Goal: Navigation & Orientation: Understand site structure

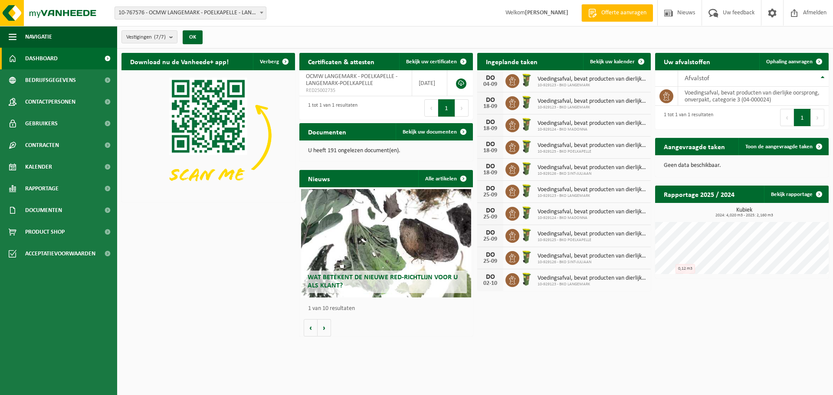
click at [264, 13] on span at bounding box center [261, 12] width 9 height 11
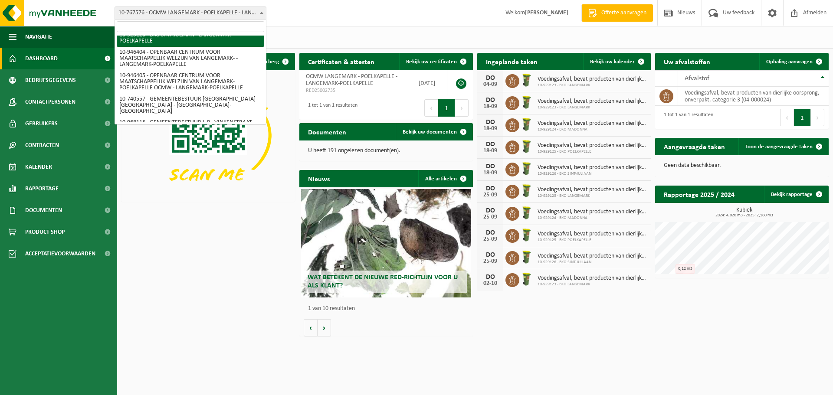
scroll to position [109, 0]
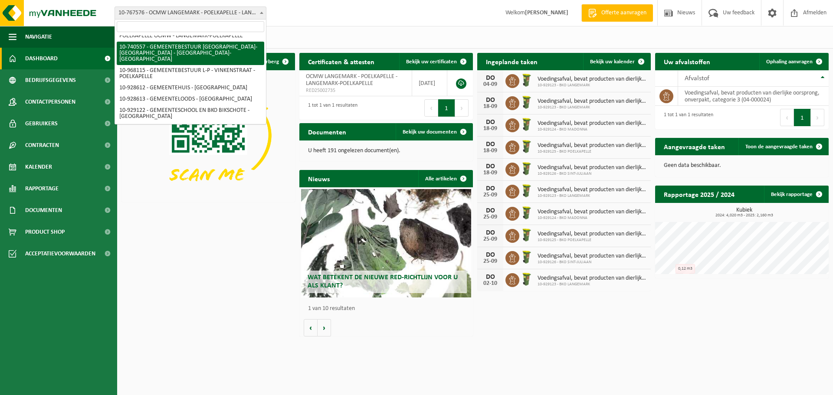
select select "132252"
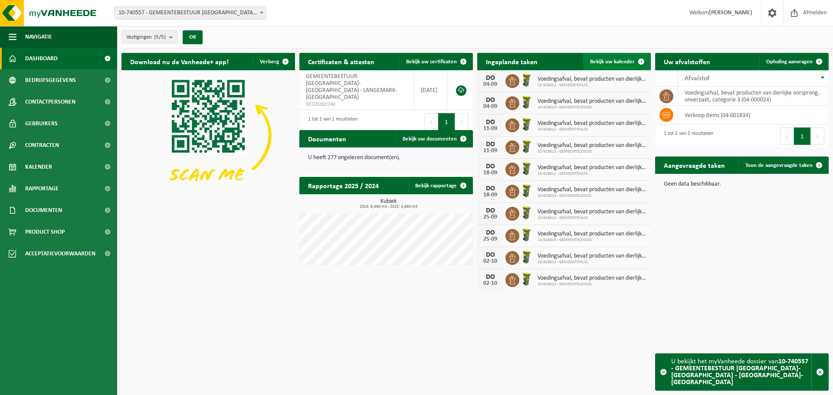
click at [618, 64] on span "Bekijk uw kalender" at bounding box center [612, 62] width 45 height 6
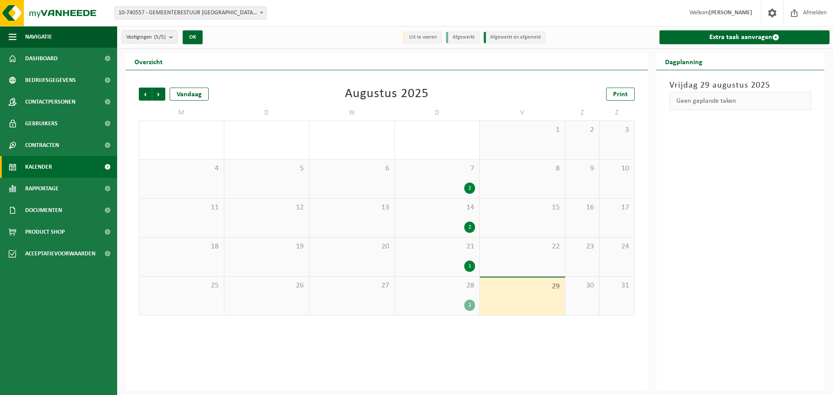
click at [470, 308] on div "2" at bounding box center [469, 305] width 11 height 11
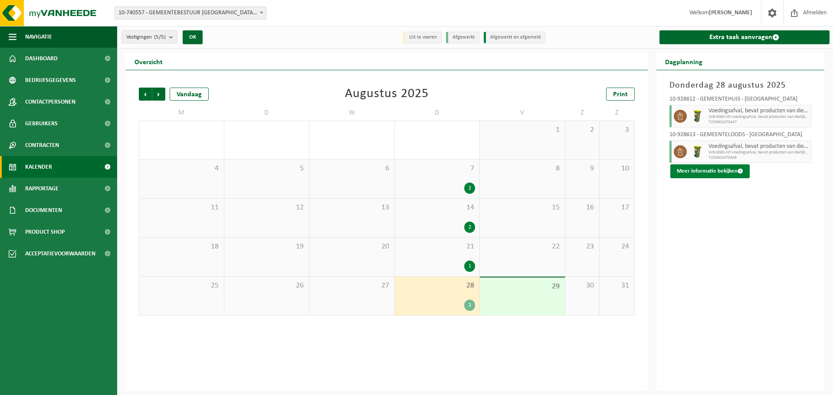
click at [691, 169] on button "Meer informatie bekijken" at bounding box center [710, 171] width 79 height 14
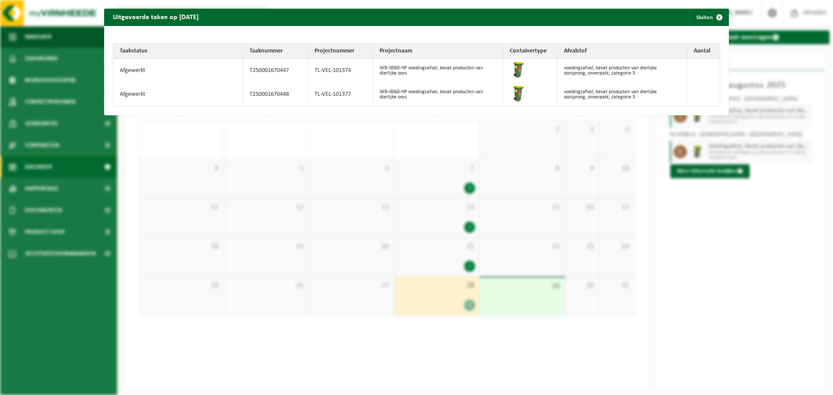
click at [129, 74] on td "Afgewerkt" at bounding box center [178, 71] width 130 height 24
click at [698, 21] on button "Sluiten" at bounding box center [709, 17] width 39 height 17
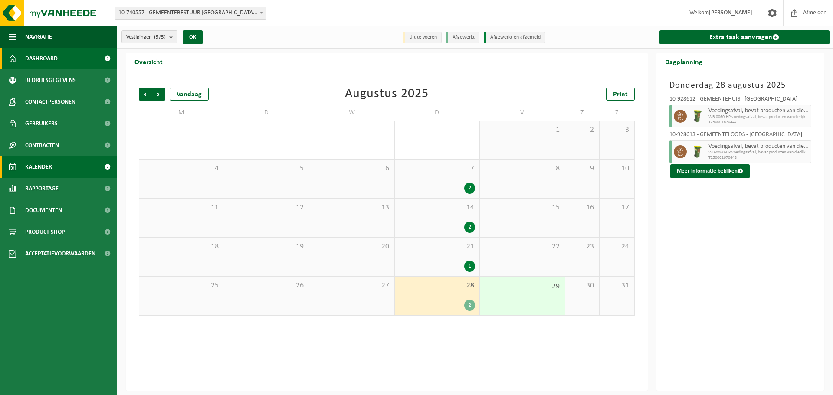
click at [37, 60] on span "Dashboard" at bounding box center [41, 59] width 33 height 22
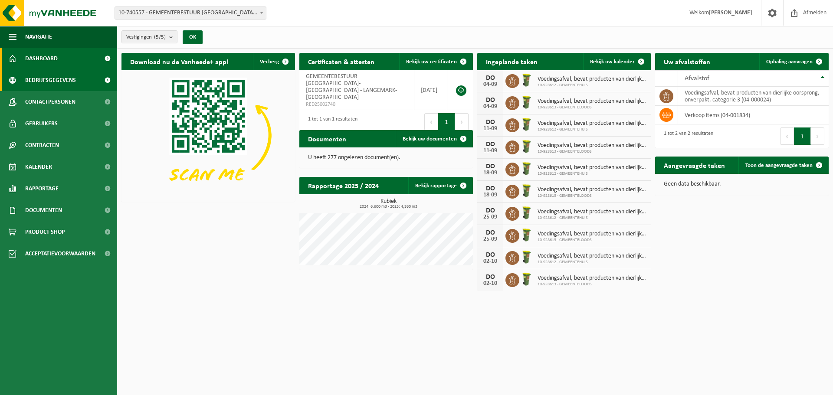
click at [47, 80] on span "Bedrijfsgegevens" at bounding box center [50, 80] width 51 height 22
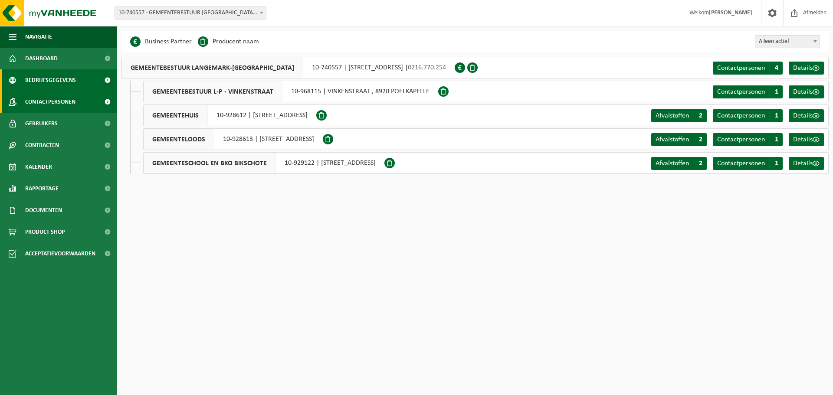
click at [50, 102] on span "Contactpersonen" at bounding box center [50, 102] width 50 height 22
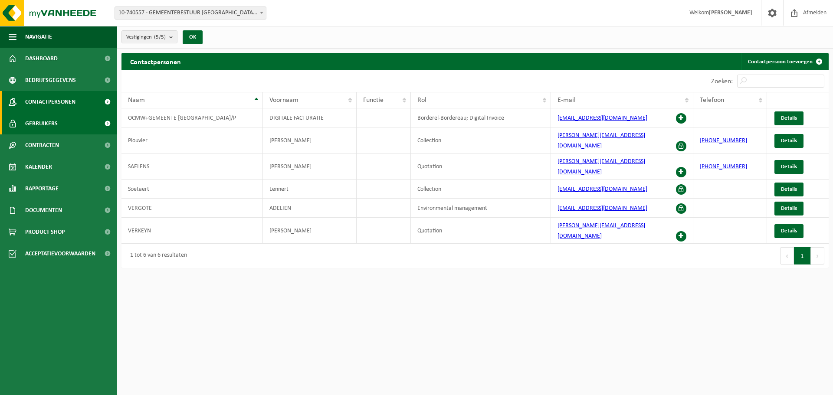
click at [41, 122] on span "Gebruikers" at bounding box center [41, 124] width 33 height 22
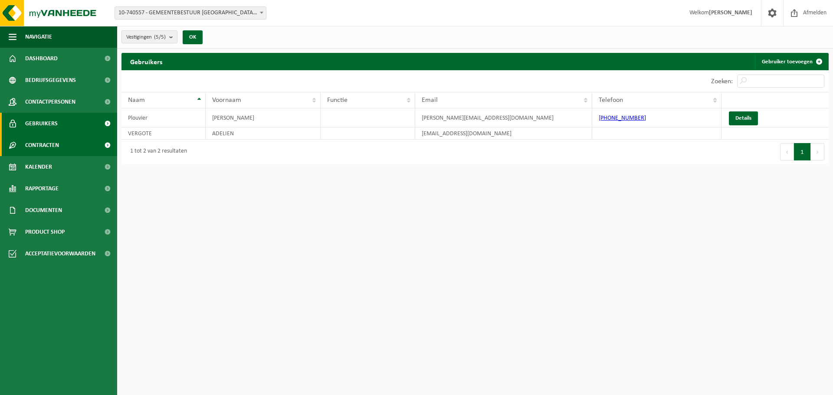
click at [44, 148] on span "Contracten" at bounding box center [42, 146] width 34 height 22
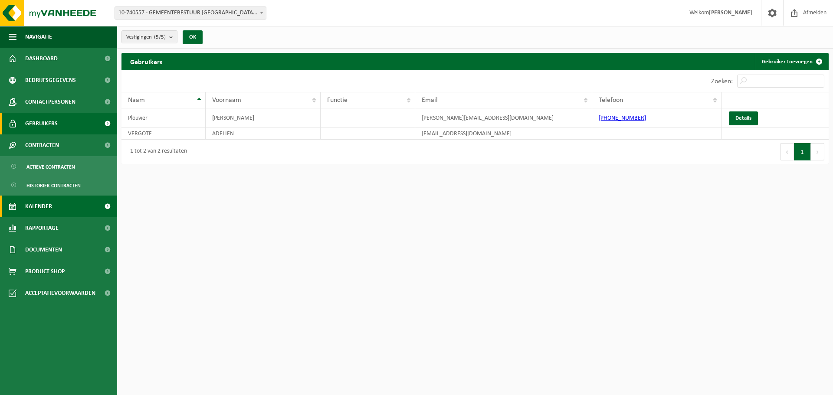
click at [43, 207] on span "Kalender" at bounding box center [38, 207] width 27 height 22
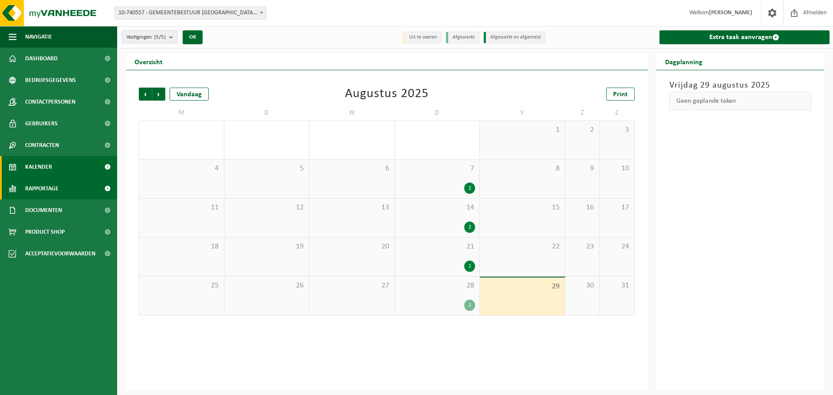
click at [52, 192] on span "Rapportage" at bounding box center [41, 189] width 33 height 22
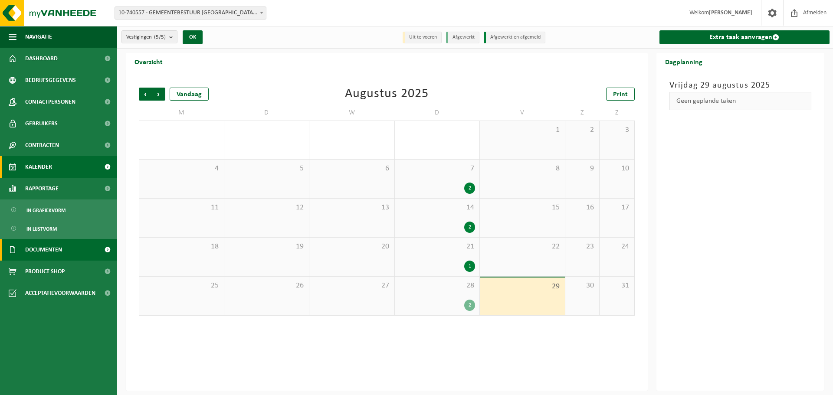
click at [43, 247] on span "Documenten" at bounding box center [43, 250] width 37 height 22
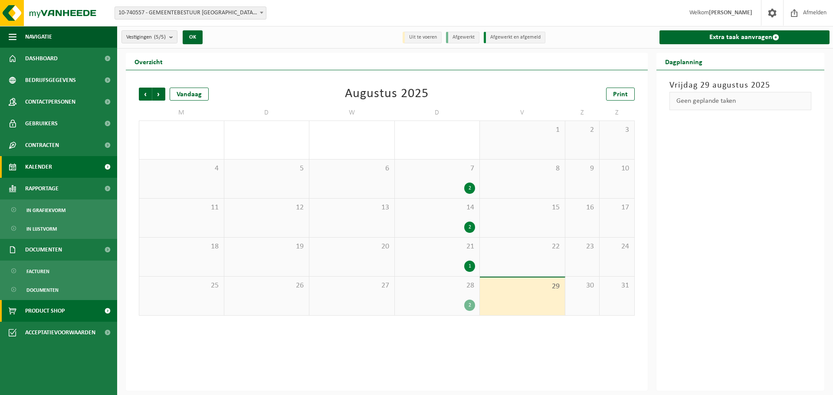
click at [35, 307] on span "Product Shop" at bounding box center [44, 311] width 39 height 22
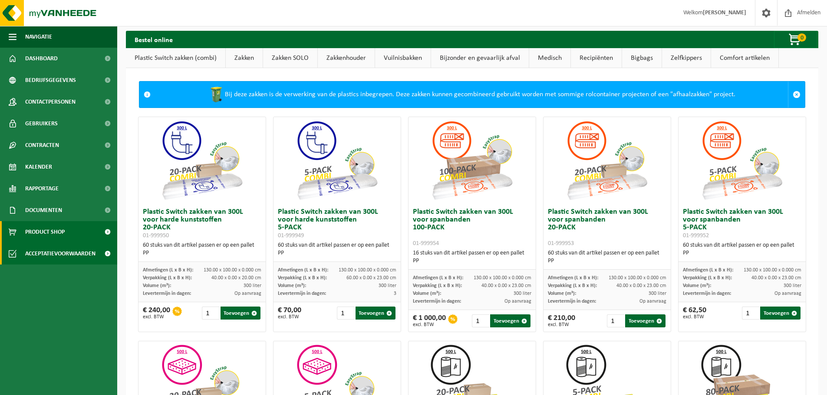
click at [65, 251] on span "Acceptatievoorwaarden" at bounding box center [60, 254] width 70 height 22
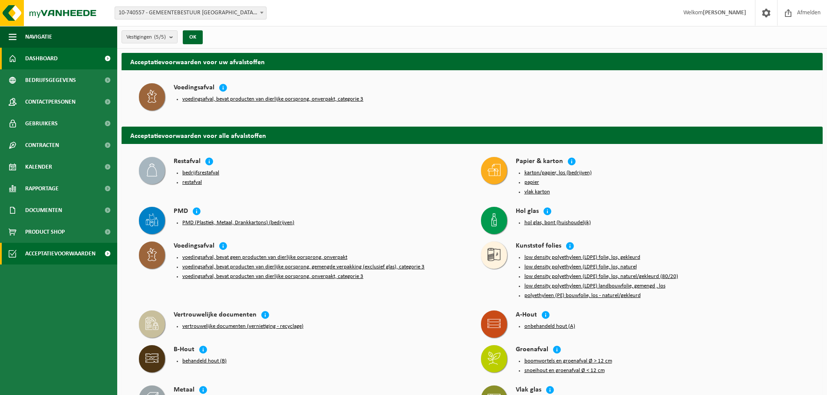
click at [59, 59] on link "Dashboard" at bounding box center [58, 59] width 117 height 22
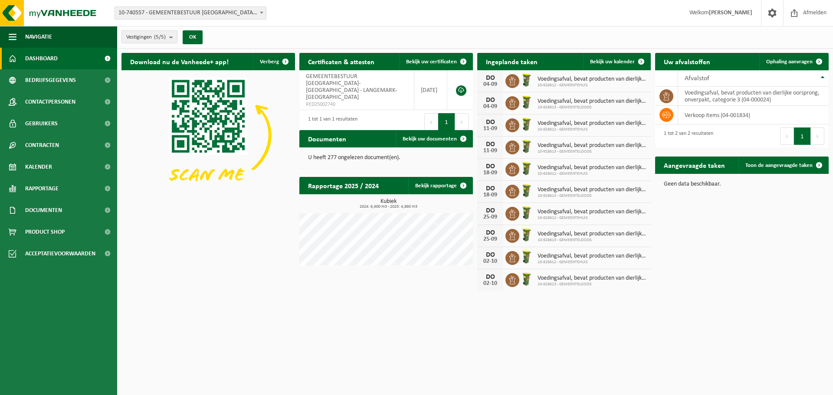
click at [745, 15] on strong "[PERSON_NAME]" at bounding box center [730, 13] width 43 height 7
click at [772, 15] on span at bounding box center [772, 13] width 13 height 26
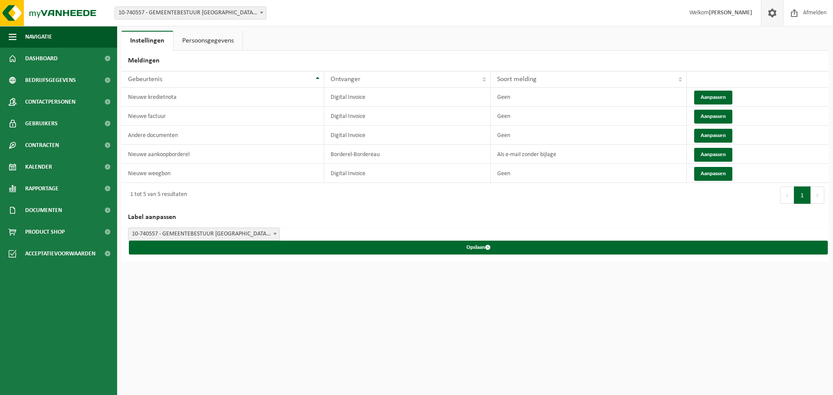
click at [245, 231] on span "10-740557 - GEMEENTEBESTUUR [GEOGRAPHIC_DATA]-[GEOGRAPHIC_DATA] - [GEOGRAPHIC_D…" at bounding box center [203, 234] width 151 height 12
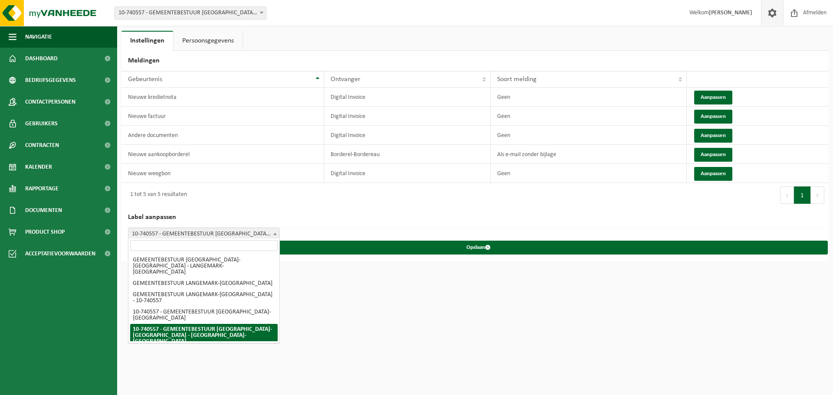
click at [246, 230] on span "10-740557 - GEMEENTEBESTUUR [GEOGRAPHIC_DATA]-[GEOGRAPHIC_DATA] - [GEOGRAPHIC_D…" at bounding box center [203, 234] width 151 height 12
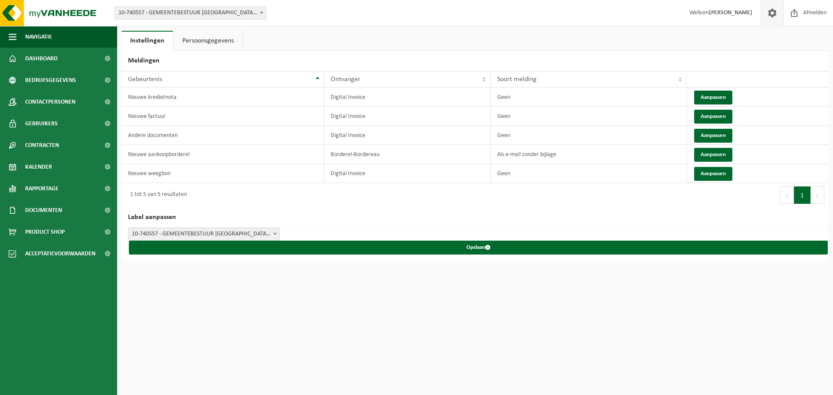
click at [214, 42] on link "Persoonsgegevens" at bounding box center [208, 41] width 69 height 20
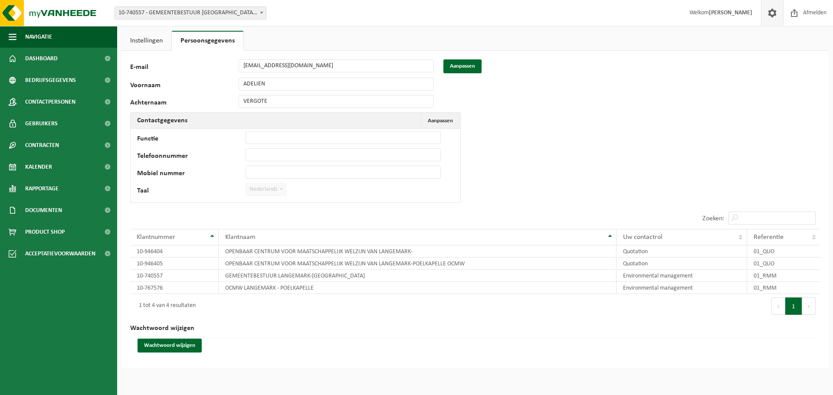
click at [148, 41] on link "Instellingen" at bounding box center [147, 41] width 50 height 20
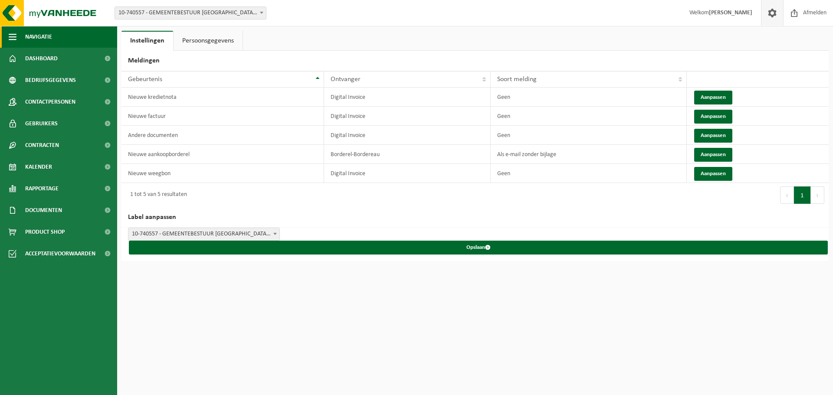
click at [32, 37] on span "Navigatie" at bounding box center [38, 37] width 27 height 22
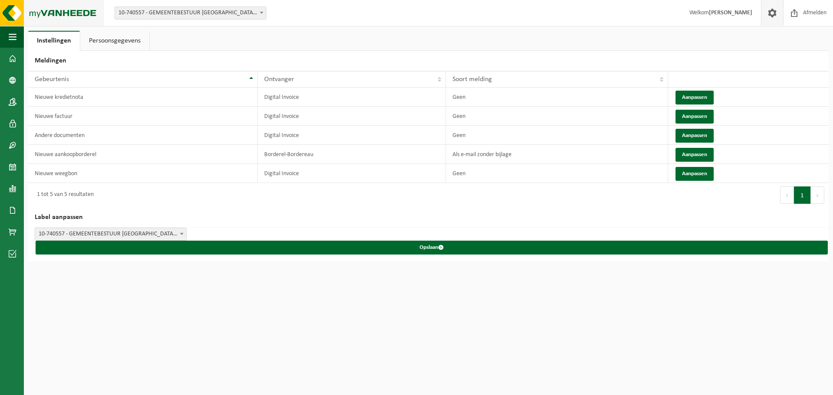
click at [46, 15] on img at bounding box center [52, 13] width 104 height 26
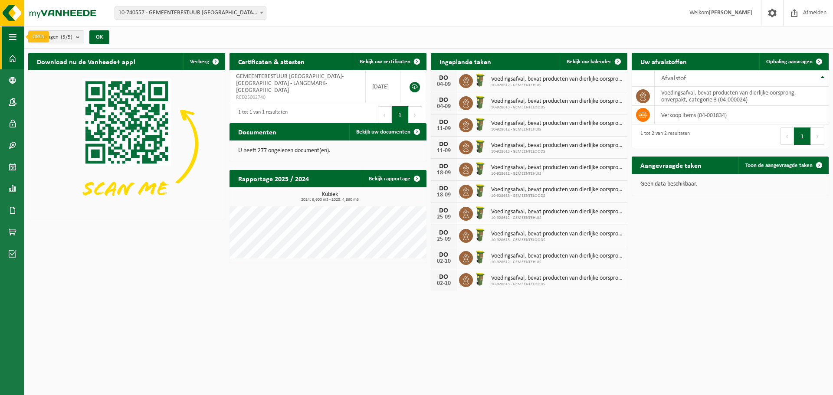
click at [13, 39] on span "button" at bounding box center [13, 37] width 8 height 22
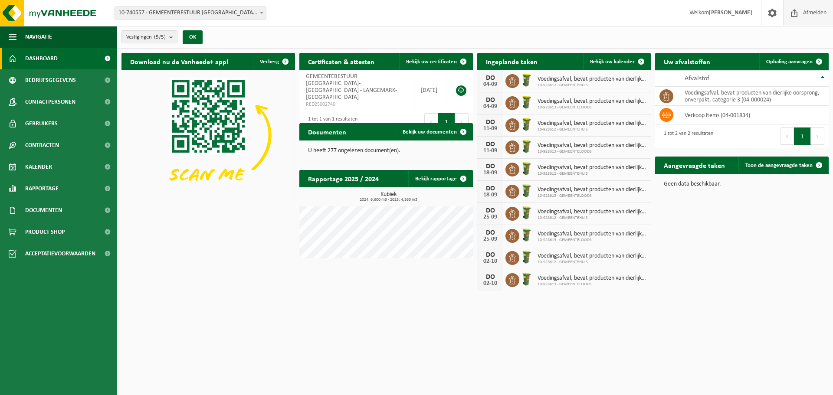
click at [807, 11] on span "Afmelden" at bounding box center [815, 13] width 28 height 26
